Goal: Communication & Community: Ask a question

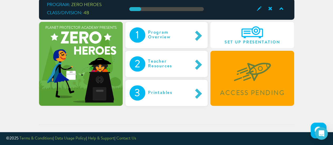
scroll to position [46, 0]
click at [126, 140] on link "Contact Us" at bounding box center [126, 139] width 20 height 4
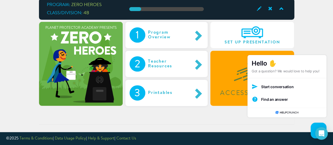
click at [271, 85] on span "Start conversation" at bounding box center [277, 86] width 32 height 5
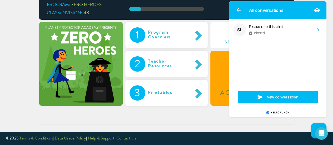
click at [250, 53] on div "SL Please rate this chat closed" at bounding box center [277, 63] width 97 height 88
click at [261, 98] on icon "button" at bounding box center [260, 97] width 5 height 4
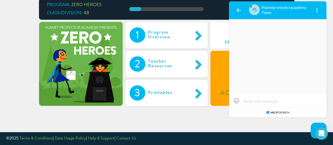
scroll to position [0, 0]
type textarea "A"
type textarea "Ac"
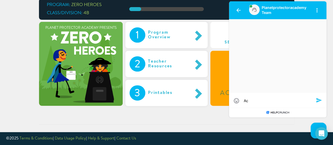
type textarea "Acc"
type textarea "Acce"
type textarea "Acces"
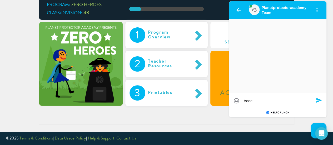
type textarea "Acces"
type textarea "Access"
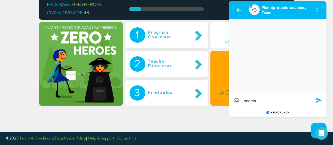
type textarea "Access p"
type textarea "Access pe"
type textarea "Access pen"
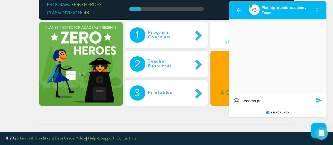
type textarea "Access pen"
type textarea "Access pend"
type textarea "Access pendi"
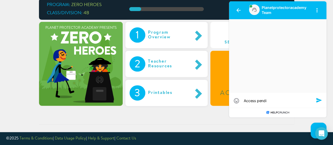
type textarea "Access pendin"
type textarea "Access pending"
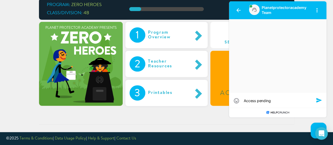
type textarea "Access pending"
type textarea "Access pending m"
type textarea "Access pending me"
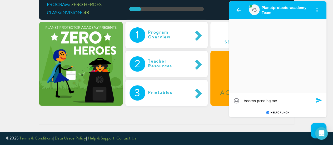
type textarea "Access pending mes"
type textarea "Access pending mess"
type textarea "Access pending messa"
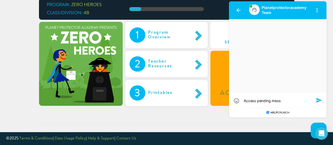
type textarea "Access pending messa"
type textarea "Access pending messag"
type textarea "Access pending message"
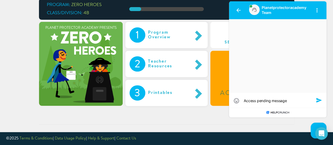
type textarea "Access pending message"
